Goal: Information Seeking & Learning: Learn about a topic

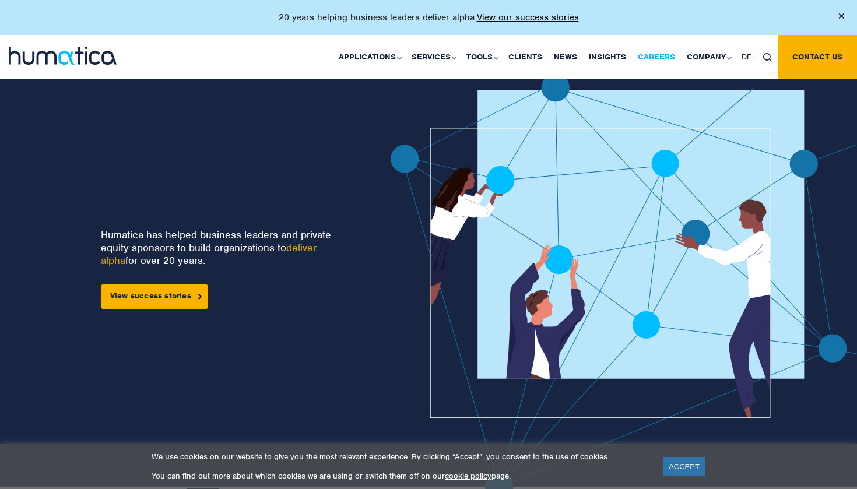
click at [665, 59] on link "Careers" at bounding box center [656, 57] width 49 height 44
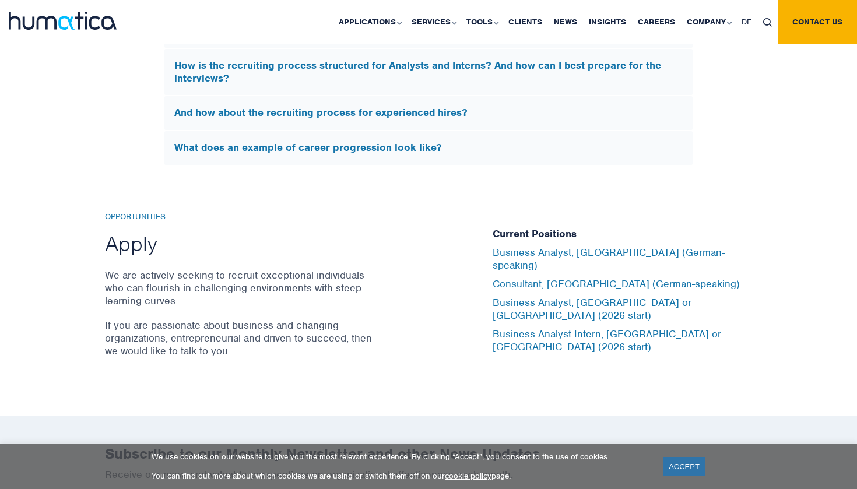
scroll to position [3728, 0]
click at [657, 327] on link "Business Analyst Intern, London or Munich (2026 start)" at bounding box center [607, 340] width 229 height 26
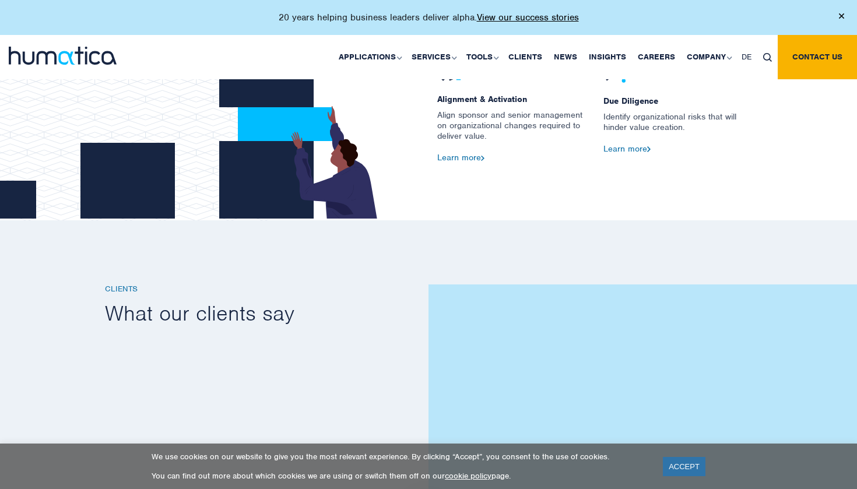
scroll to position [1530, 0]
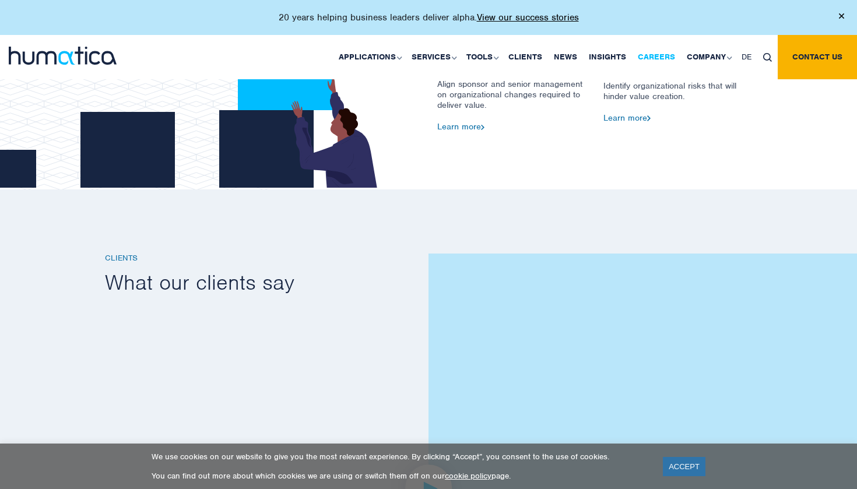
click at [658, 59] on link "Careers" at bounding box center [656, 57] width 49 height 44
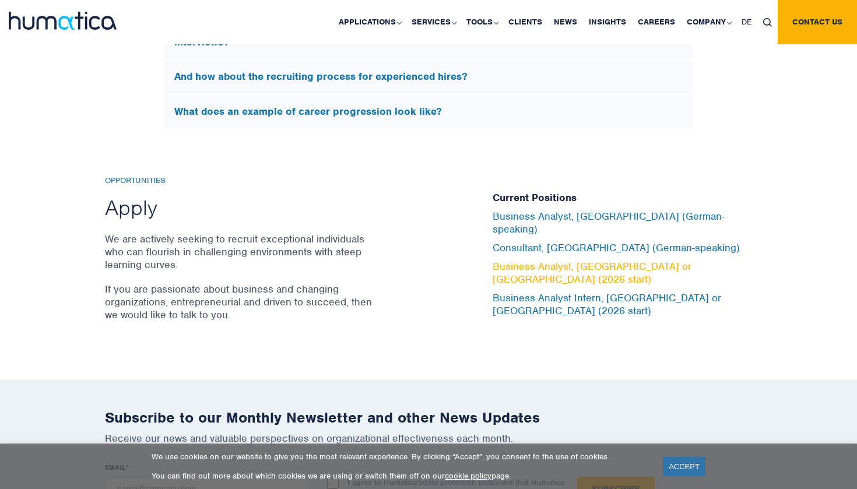
scroll to position [3763, 0]
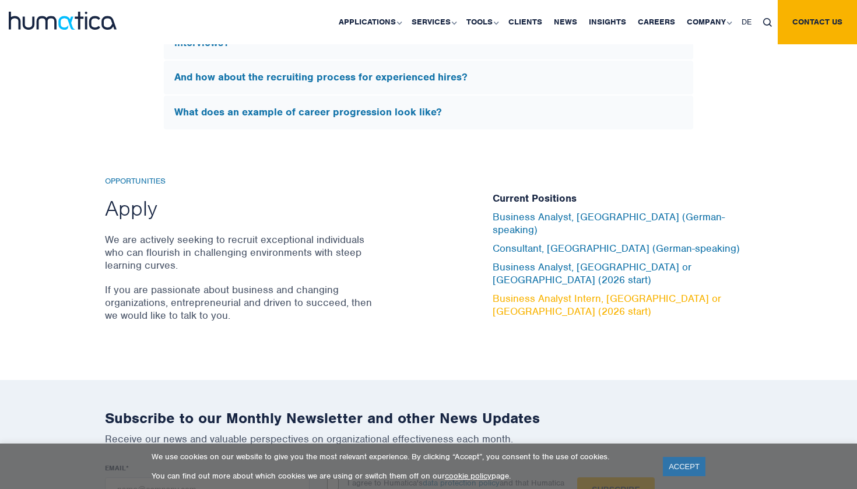
click at [594, 292] on link "Business Analyst Intern, [GEOGRAPHIC_DATA] or [GEOGRAPHIC_DATA] (2026 start)" at bounding box center [607, 305] width 229 height 26
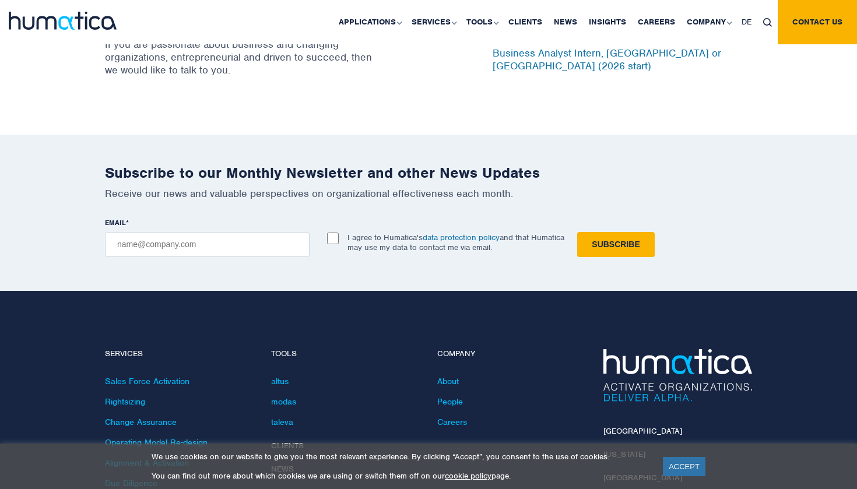
scroll to position [3948, 0]
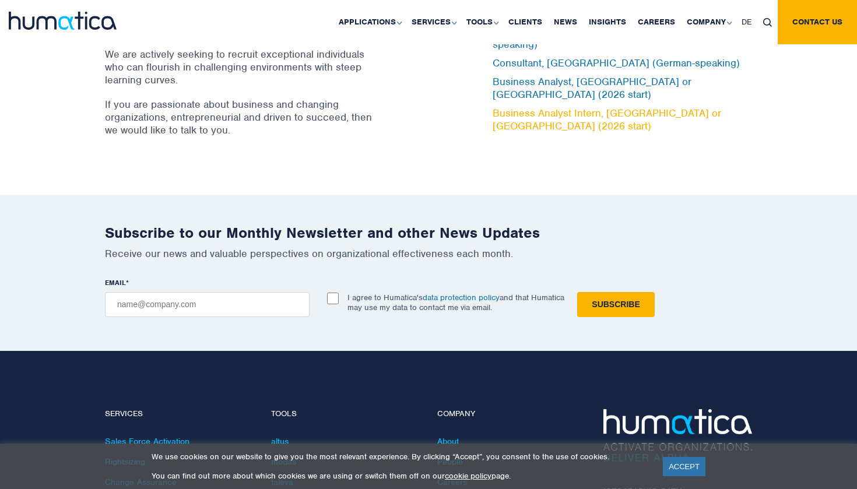
click at [598, 107] on link "Business Analyst Intern, [GEOGRAPHIC_DATA] or [GEOGRAPHIC_DATA] (2026 start)" at bounding box center [607, 120] width 229 height 26
